Goal: Task Accomplishment & Management: Manage account settings

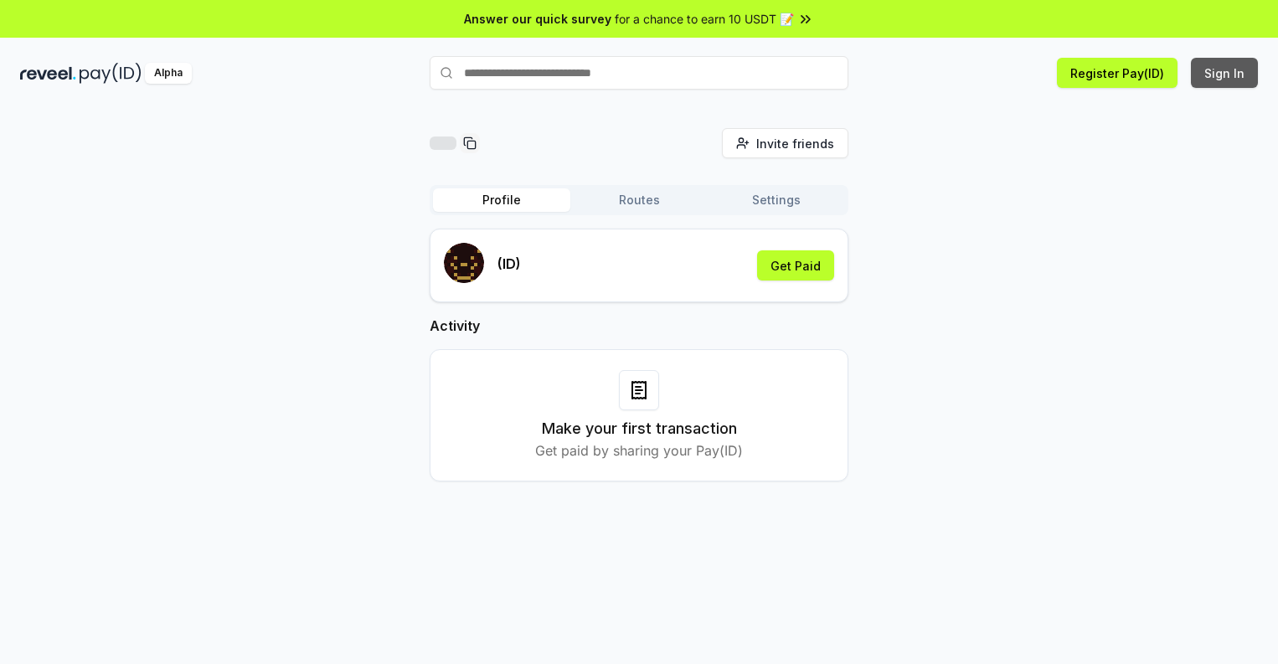
click at [1225, 73] on button "Sign In" at bounding box center [1224, 73] width 67 height 30
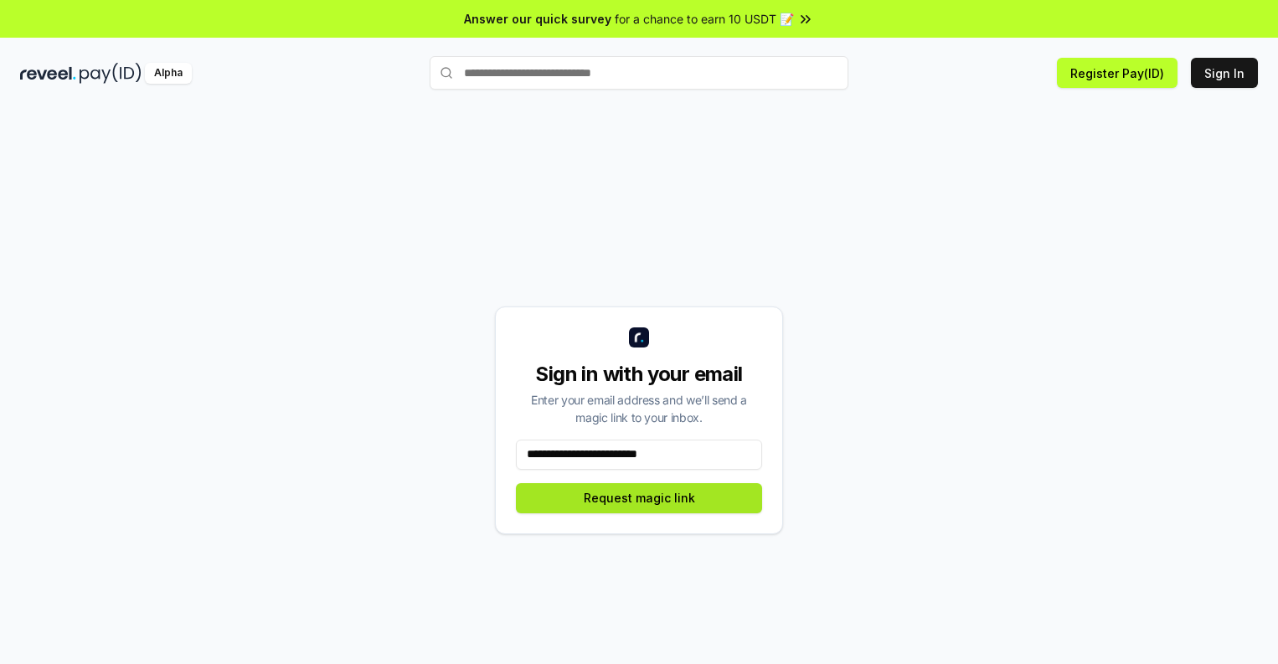
type input "**********"
click at [639, 497] on button "Request magic link" at bounding box center [639, 498] width 246 height 30
